Goal: Transaction & Acquisition: Book appointment/travel/reservation

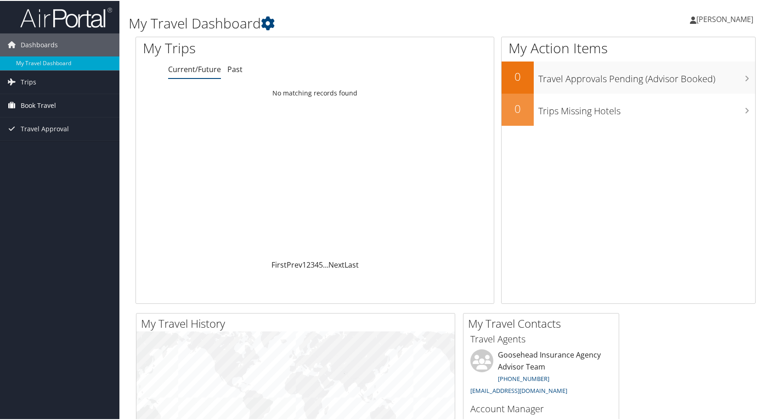
click at [52, 107] on span "Book Travel" at bounding box center [38, 104] width 35 height 23
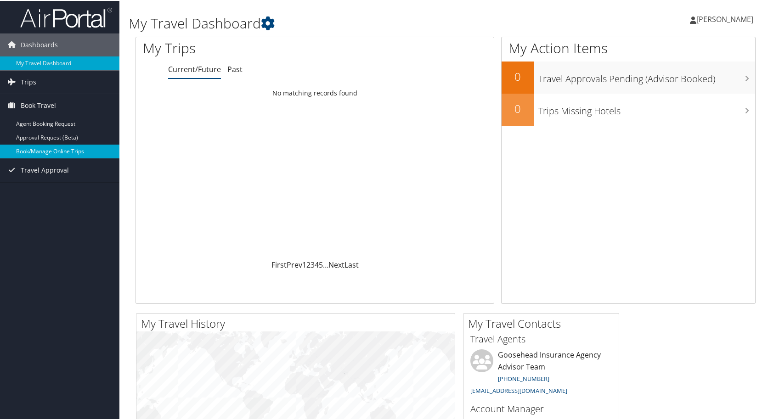
click at [51, 152] on link "Book/Manage Online Trips" at bounding box center [59, 151] width 119 height 14
